Goal: Task Accomplishment & Management: Manage account settings

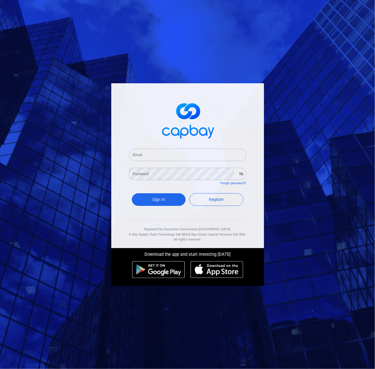
click at [166, 147] on div "Email Email" at bounding box center [187, 151] width 117 height 19
click at [162, 153] on input "Email" at bounding box center [187, 155] width 117 height 12
paste input "[EMAIL_ADDRESS][DOMAIN_NAME]"
type input "[EMAIL_ADDRESS][DOMAIN_NAME]"
click at [174, 153] on input "[EMAIL_ADDRESS][DOMAIN_NAME]" at bounding box center [187, 155] width 117 height 12
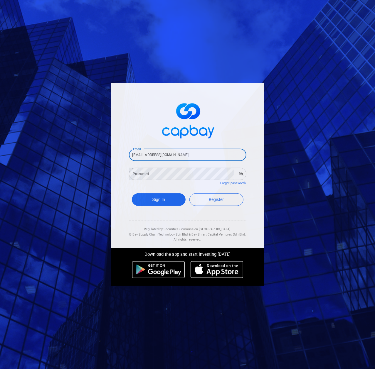
click at [146, 171] on div "Password Password" at bounding box center [187, 173] width 117 height 13
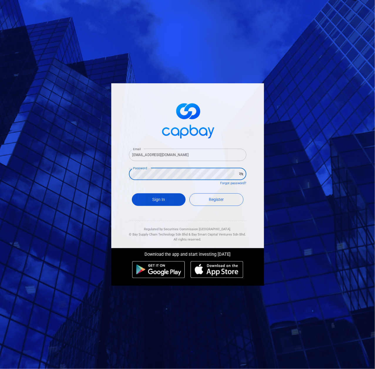
click at [150, 198] on button "Sign In" at bounding box center [159, 199] width 54 height 13
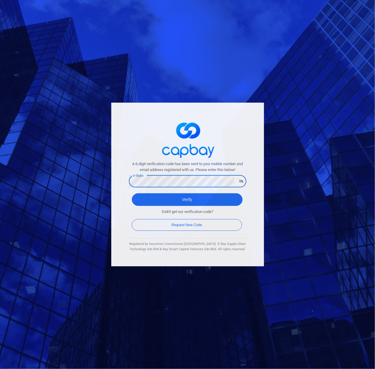
click at [132, 193] on button "Verify" at bounding box center [187, 199] width 111 height 13
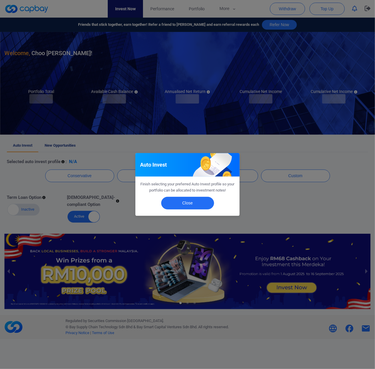
checkbox input "true"
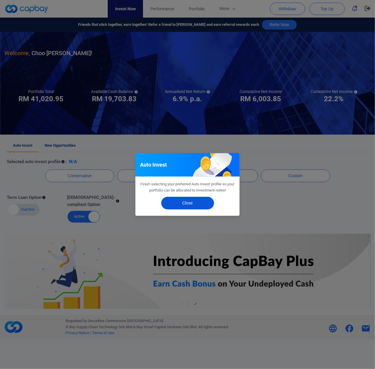
click at [201, 206] on button "Close" at bounding box center [187, 203] width 53 height 13
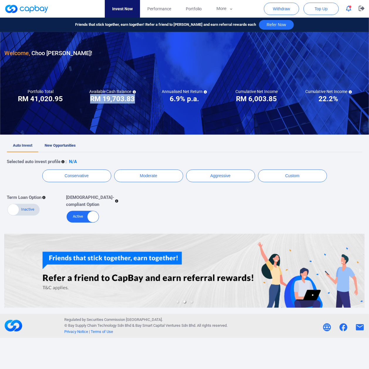
drag, startPoint x: 87, startPoint y: 98, endPoint x: 136, endPoint y: 103, distance: 49.0
click at [136, 103] on div "Available Cash Balance RM ***** RM 19,703.83" at bounding box center [112, 96] width 72 height 15
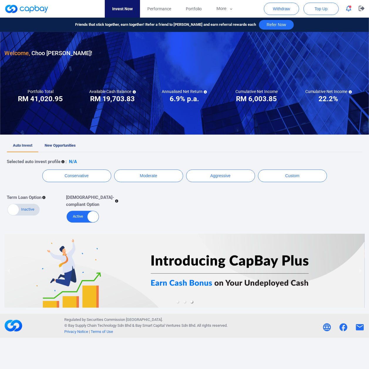
click at [71, 100] on div "Portfolio Total Portfolio Total RM ***** RM 41,020.95" at bounding box center [40, 96] width 72 height 15
click at [226, 6] on button "More" at bounding box center [224, 9] width 31 height 18
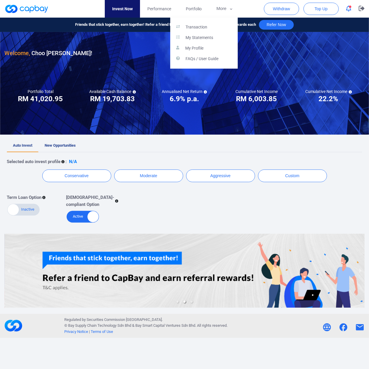
click at [45, 199] on button "button" at bounding box center [184, 184] width 369 height 369
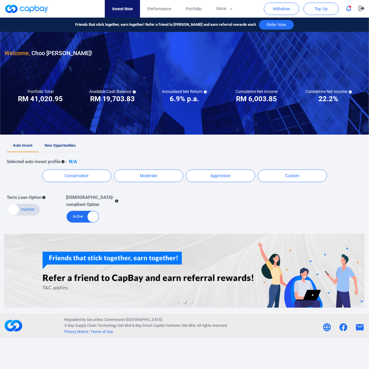
click at [159, 207] on div "Term Loan Option Active Inactive Shariah-compliant Option Active Inactive" at bounding box center [179, 206] width 355 height 34
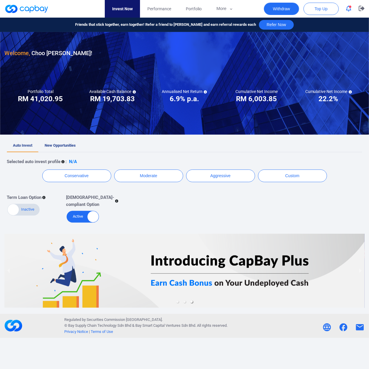
click at [267, 5] on button "Withdraw" at bounding box center [281, 9] width 35 height 12
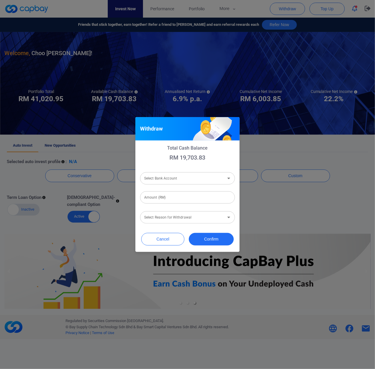
click at [165, 185] on form "Select Bank Account Select Bank Account Amount (RM) Amount (RM) Select Reason f…" at bounding box center [187, 197] width 95 height 53
click at [174, 178] on div "Select Bank Account Select Bank Account" at bounding box center [187, 177] width 95 height 13
click at [213, 199] on li "Public Bank Berhad [Acc No: 6395931308 - Acc Name:Choo [PERSON_NAME] / Choo Su …" at bounding box center [187, 194] width 95 height 14
type input "Public Bank Berhad [Acc No: 6395931308 - Acc Name:Choo [PERSON_NAME] / Choo Su …"
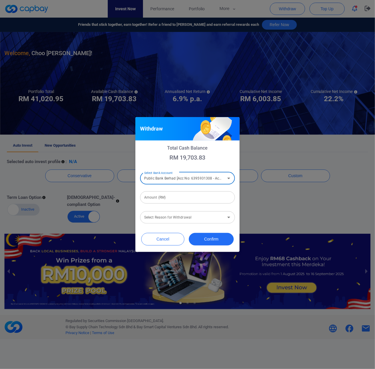
click at [220, 182] on input "Public Bank Berhad [Acc No: 6395931308 - Acc Name:Choo [PERSON_NAME] / Choo Su …" at bounding box center [183, 178] width 82 height 11
click at [217, 195] on li "Public Bank Berhad [Acc No: 6395931308 - Acc Name:Choo [PERSON_NAME] / Choo Su …" at bounding box center [187, 194] width 95 height 14
click at [212, 198] on input "Amount (RM)" at bounding box center [187, 197] width 95 height 12
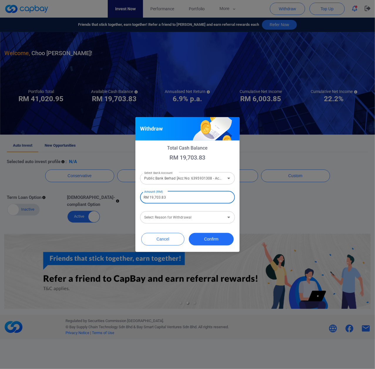
type input "RM 19,703.83"
click at [162, 213] on div "Select Reason for Withdrawal Select Reason for Withdrawal" at bounding box center [187, 216] width 95 height 13
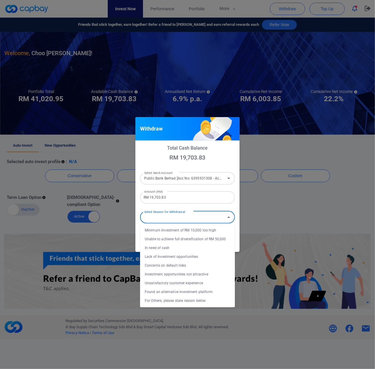
click at [208, 291] on li "Found an alternative investment platform" at bounding box center [187, 292] width 95 height 9
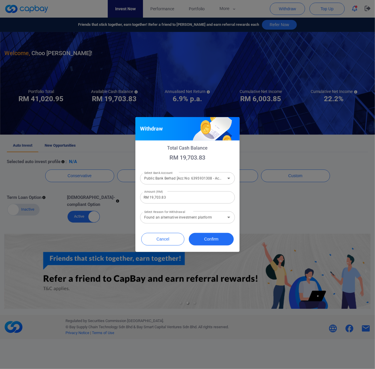
click at [215, 207] on form "Select Bank Account Public Bank Berhad [Acc No: [FINANCIAL_ID] - Acc Name:Choo …" at bounding box center [187, 197] width 95 height 53
click at [211, 217] on input "Found an alternative investment platform" at bounding box center [183, 217] width 82 height 11
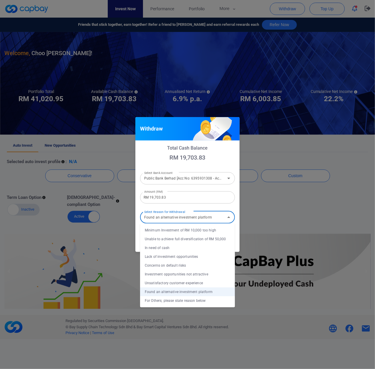
click at [194, 267] on li "Concerns on default risks" at bounding box center [187, 265] width 95 height 9
type input "Concerns on default risks"
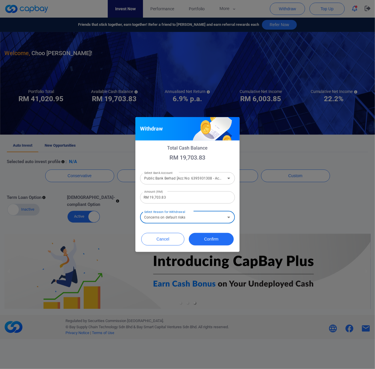
click at [214, 218] on input "Concerns on default risks" at bounding box center [183, 217] width 82 height 11
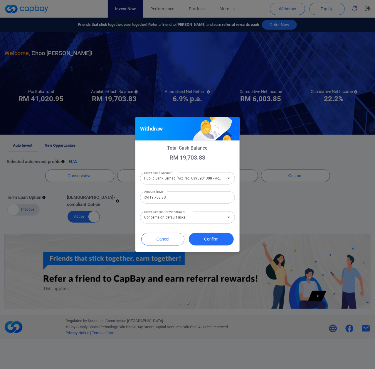
click at [227, 205] on form "Select Bank Account Public Bank Berhad [Acc No: [FINANCIAL_ID] - Acc Name:Choo …" at bounding box center [187, 197] width 95 height 53
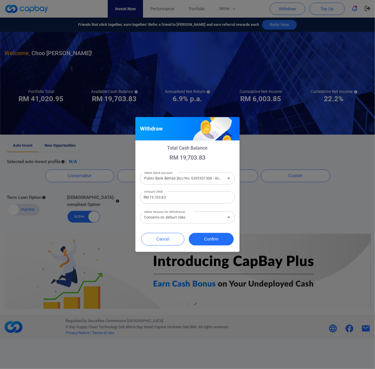
click at [213, 246] on div "Cancel Confirm" at bounding box center [187, 241] width 104 height 23
click at [217, 240] on button "Confirm" at bounding box center [211, 239] width 45 height 13
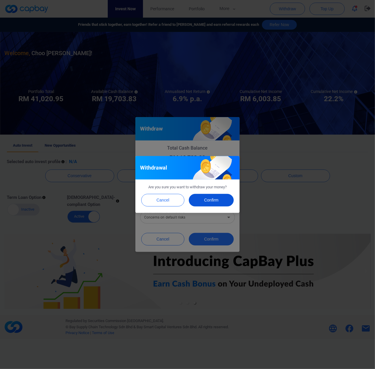
click at [225, 203] on button "Confirm" at bounding box center [211, 200] width 45 height 13
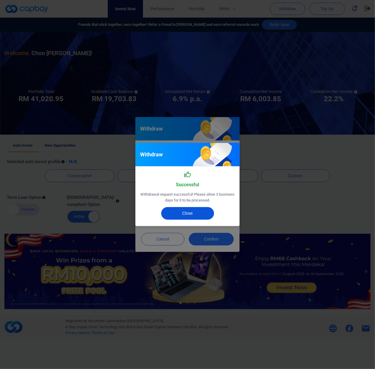
click at [205, 211] on button "Close" at bounding box center [187, 213] width 53 height 13
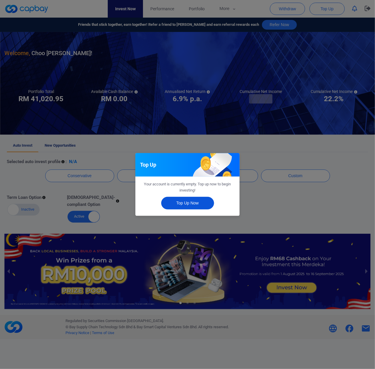
click at [185, 208] on button "Top Up Now" at bounding box center [187, 203] width 53 height 13
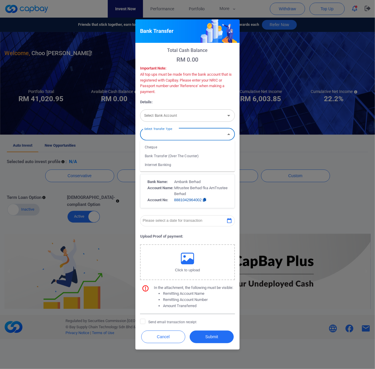
click at [177, 138] on input "Select Transfer Type" at bounding box center [183, 134] width 82 height 11
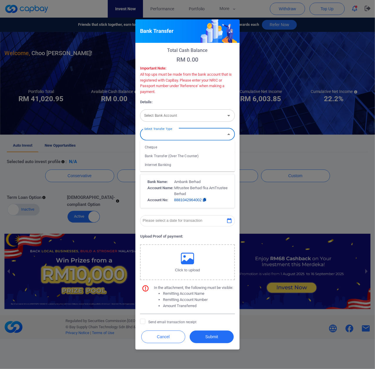
click at [177, 138] on input "Select Transfer Type" at bounding box center [183, 134] width 82 height 11
click at [179, 138] on input "Select Transfer Type" at bounding box center [183, 134] width 82 height 11
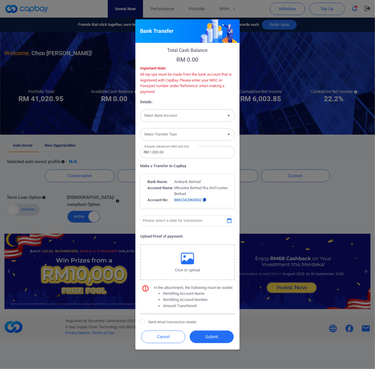
click at [212, 99] on p "Details:" at bounding box center [187, 102] width 95 height 6
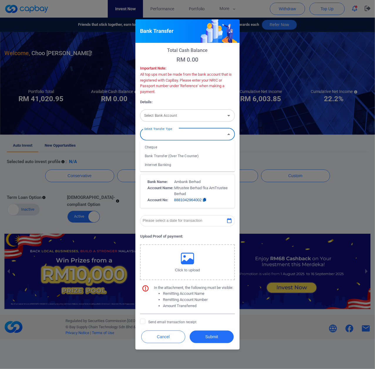
click at [201, 138] on input "Select Transfer Type" at bounding box center [183, 134] width 82 height 11
click at [196, 158] on li "Bank Transfer (Over The Counter)" at bounding box center [187, 156] width 95 height 9
click at [209, 135] on input "Bank Transfer (Over The Counter)" at bounding box center [183, 134] width 82 height 11
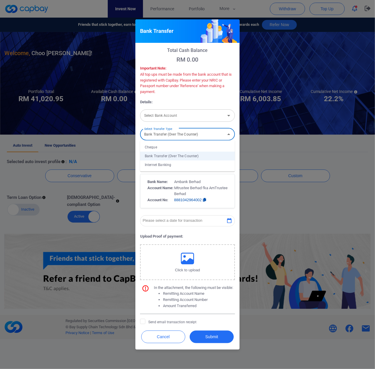
click at [203, 147] on li "Cheque" at bounding box center [187, 147] width 95 height 9
type input "Cheque"
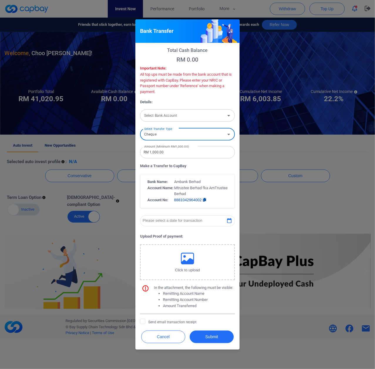
click at [202, 200] on span "8881042964002" at bounding box center [190, 200] width 32 height 4
click at [213, 187] on p "Mtrustee Berhad fka AmTrustee Berhad" at bounding box center [200, 191] width 53 height 12
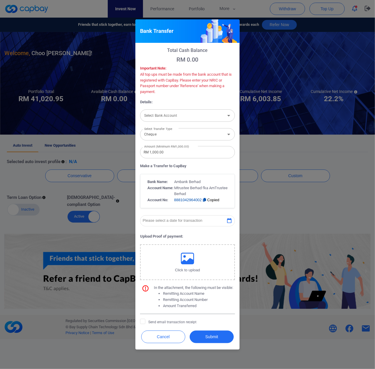
drag, startPoint x: 208, startPoint y: 109, endPoint x: 206, endPoint y: 117, distance: 8.0
click at [206, 116] on div "Select Bank Account" at bounding box center [187, 115] width 95 height 12
click at [194, 134] on li "Public Bank Berhad [Acc No: 6395931308 - Acc Name:Choo [PERSON_NAME] / Choo Su …" at bounding box center [187, 131] width 95 height 14
type input "Public Bank Berhad [Acc No: 6395931308 - Acc Name:Choo [PERSON_NAME] / Choo Su …"
click at [193, 136] on input "Cheque" at bounding box center [183, 134] width 82 height 11
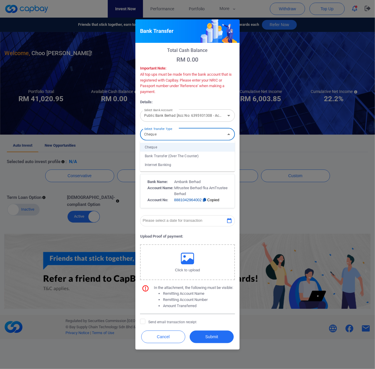
click at [182, 156] on li "Bank Transfer (Over The Counter)" at bounding box center [187, 156] width 95 height 9
click at [195, 134] on input "Bank Transfer (Over The Counter)" at bounding box center [183, 134] width 82 height 11
click at [185, 164] on li "Internet Banking" at bounding box center [187, 165] width 95 height 9
type input "Internet Banking"
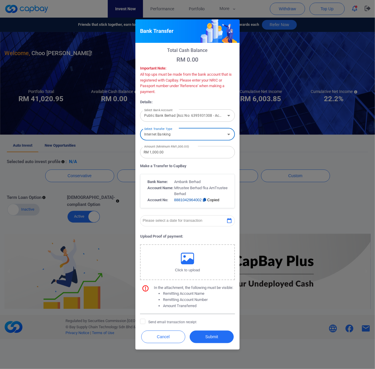
click at [200, 208] on form "Select Bank Account Public Bank Berhad [Acc No: 6395931308 - Acc Name:Choo Ee L…" at bounding box center [187, 216] width 95 height 217
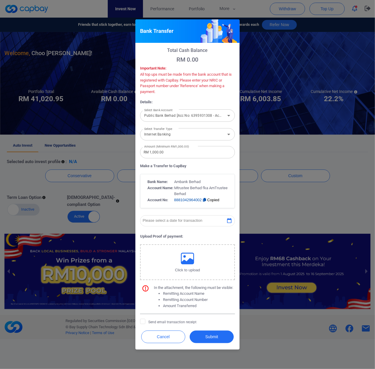
click at [205, 222] on button "Please select a date for transaction" at bounding box center [187, 220] width 95 height 11
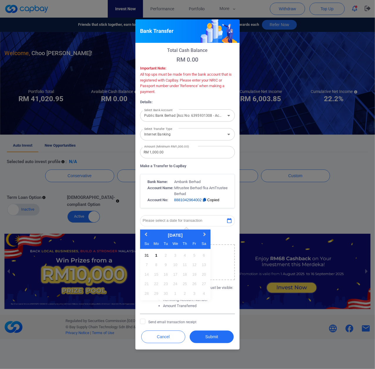
click at [206, 221] on button "Please select a date for transaction" at bounding box center [187, 220] width 95 height 11
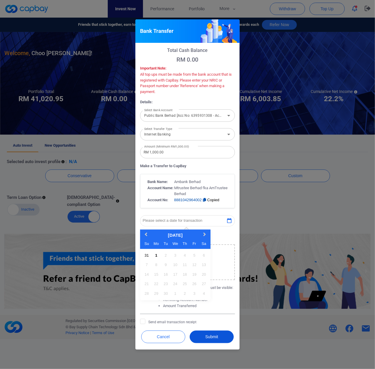
click at [206, 331] on button "Submit" at bounding box center [212, 337] width 44 height 13
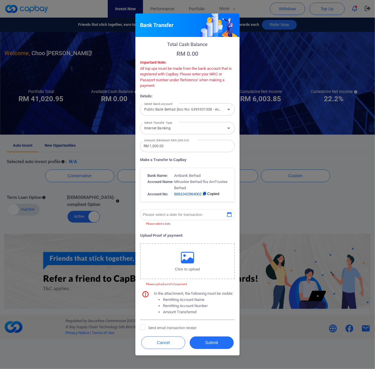
click at [188, 218] on button "Please select a date for transaction" at bounding box center [187, 214] width 95 height 11
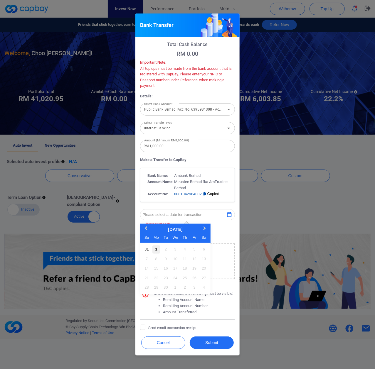
click at [157, 251] on div "1" at bounding box center [156, 250] width 8 height 8
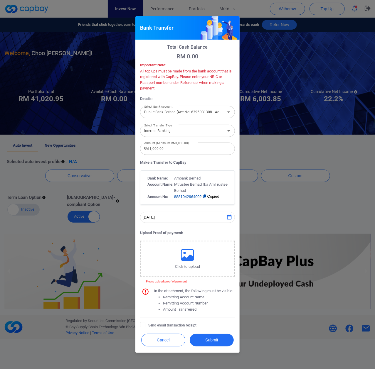
click at [198, 333] on div "Cancel Submit" at bounding box center [187, 341] width 104 height 23
click at [198, 335] on button "Submit" at bounding box center [212, 340] width 44 height 13
click at [179, 338] on button "Cancel" at bounding box center [163, 340] width 44 height 13
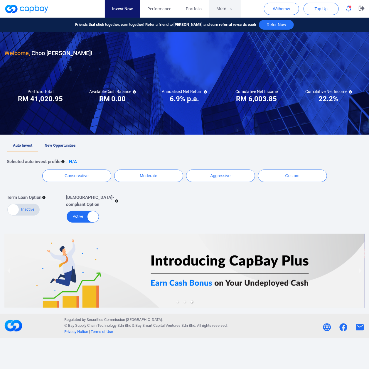
click at [230, 15] on button "More" at bounding box center [224, 9] width 31 height 18
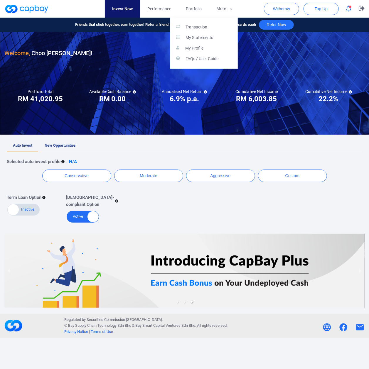
click at [326, 10] on button "button" at bounding box center [184, 184] width 369 height 369
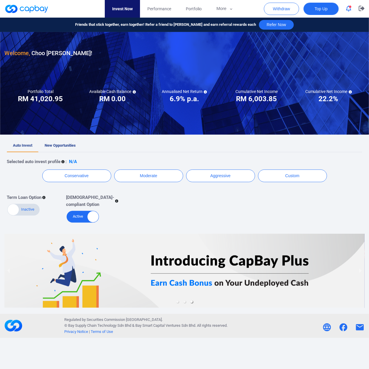
click at [324, 11] on span "Top Up" at bounding box center [321, 9] width 13 height 6
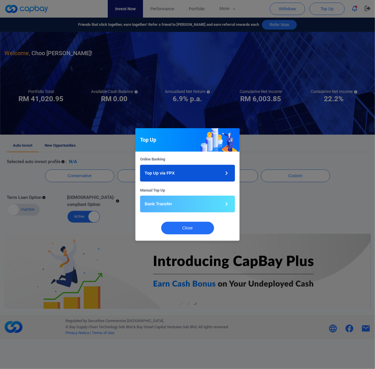
click at [216, 173] on button "Top Up via FPX" at bounding box center [187, 173] width 95 height 17
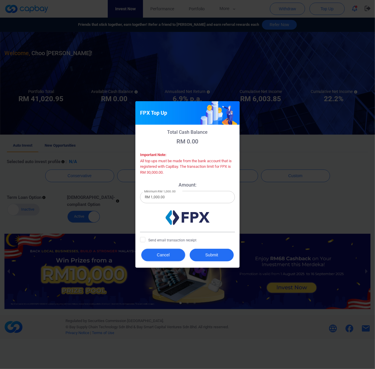
click at [173, 254] on button "Cancel" at bounding box center [163, 255] width 44 height 13
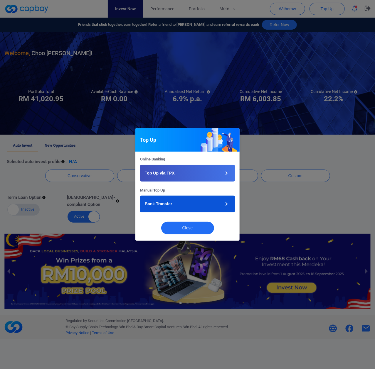
click at [208, 196] on button "Bank Transfer" at bounding box center [187, 204] width 95 height 17
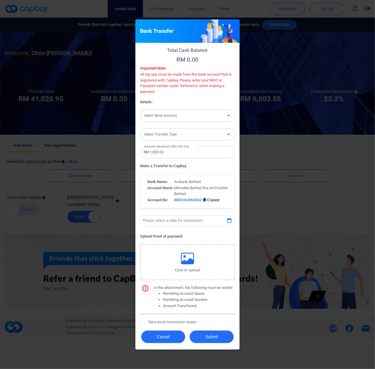
click at [167, 338] on button "Cancel" at bounding box center [163, 337] width 44 height 13
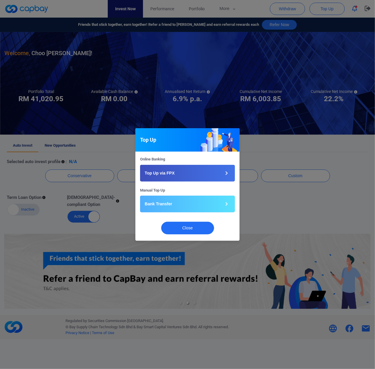
click at [355, 201] on div "Top Up Online Banking Top Up via FPX Manual Top Up Bank Transfer Close" at bounding box center [187, 184] width 375 height 369
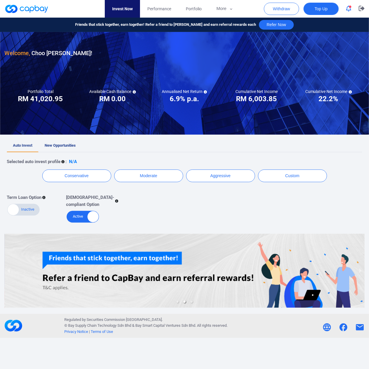
click at [323, 12] on button "Top Up" at bounding box center [320, 9] width 35 height 12
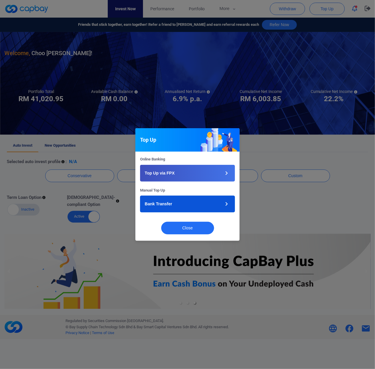
click at [199, 200] on button "Bank Transfer" at bounding box center [187, 204] width 95 height 17
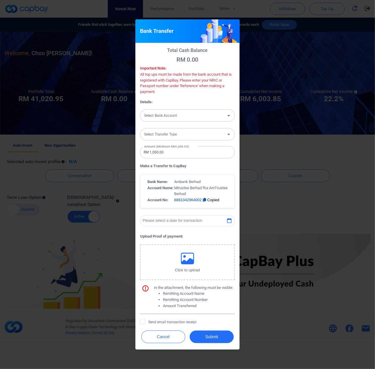
click at [220, 130] on input "Select Transfer Type" at bounding box center [183, 134] width 82 height 11
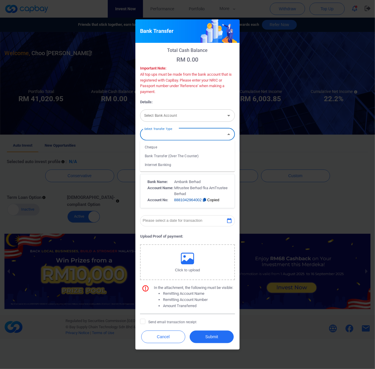
click at [251, 131] on div "Bank Transfer Total Cash Balance RM 0.00 Important Note: All top ups must be ma…" at bounding box center [187, 184] width 375 height 369
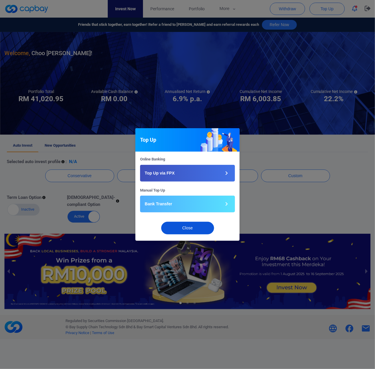
click at [192, 234] on button "Close" at bounding box center [187, 228] width 53 height 13
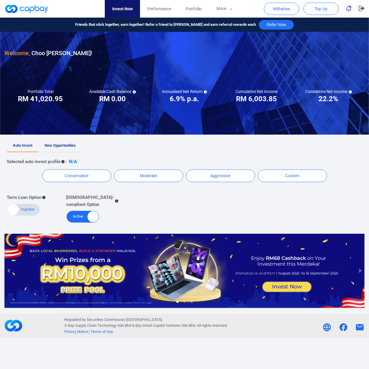
click at [295, 201] on div "Term Loan Option Active Inactive Shariah-compliant Option Active Inactive" at bounding box center [179, 206] width 355 height 34
click at [205, 91] on icon at bounding box center [205, 91] width 3 height 3
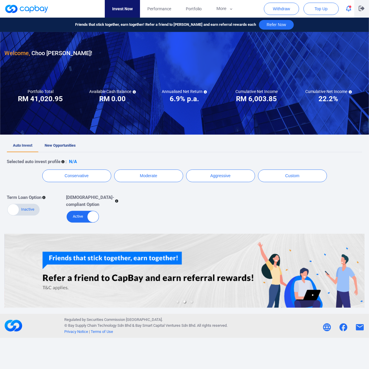
click at [359, 11] on icon "button" at bounding box center [362, 8] width 6 height 5
